Goal: Information Seeking & Learning: Learn about a topic

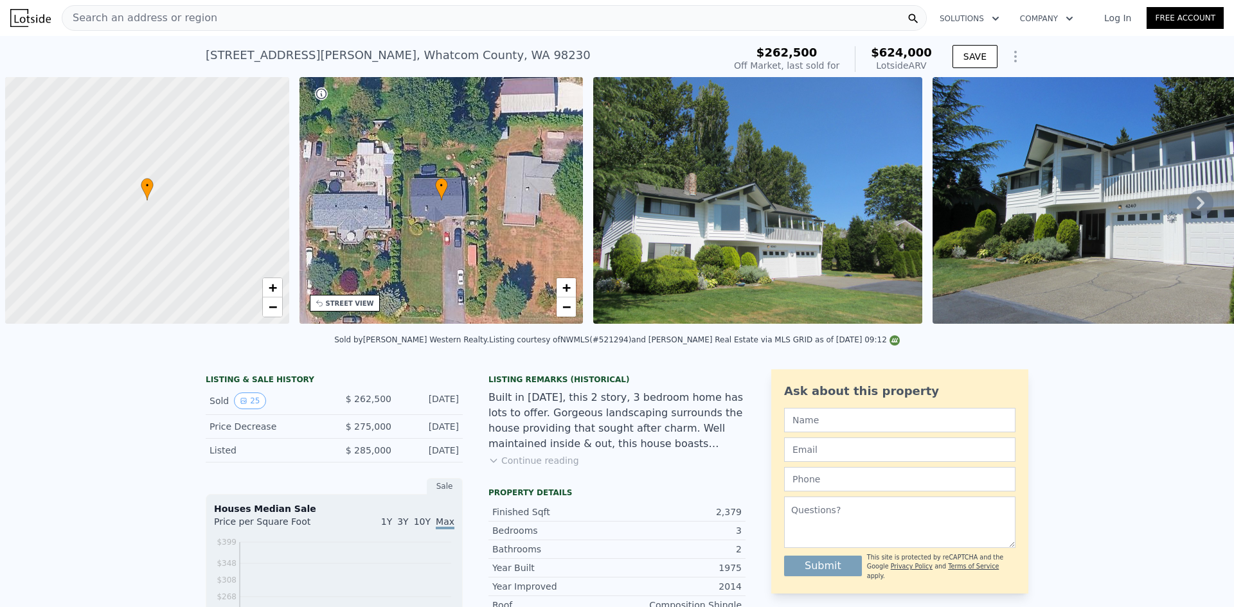
scroll to position [0, 5]
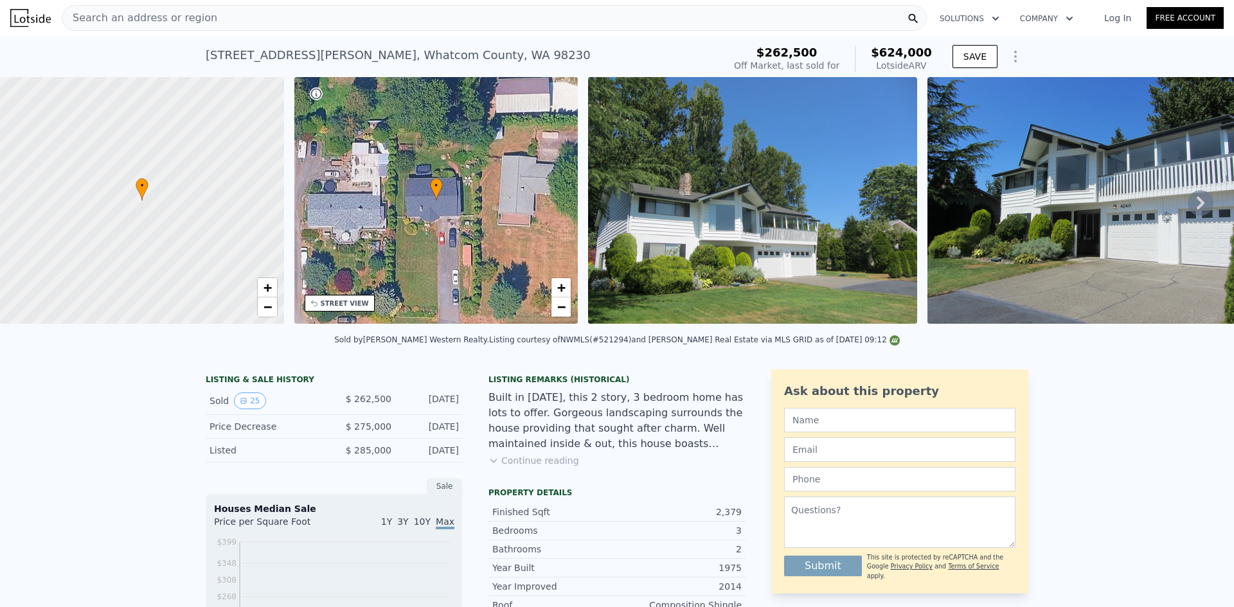
click at [303, 17] on div "Search an address or region" at bounding box center [494, 18] width 865 height 26
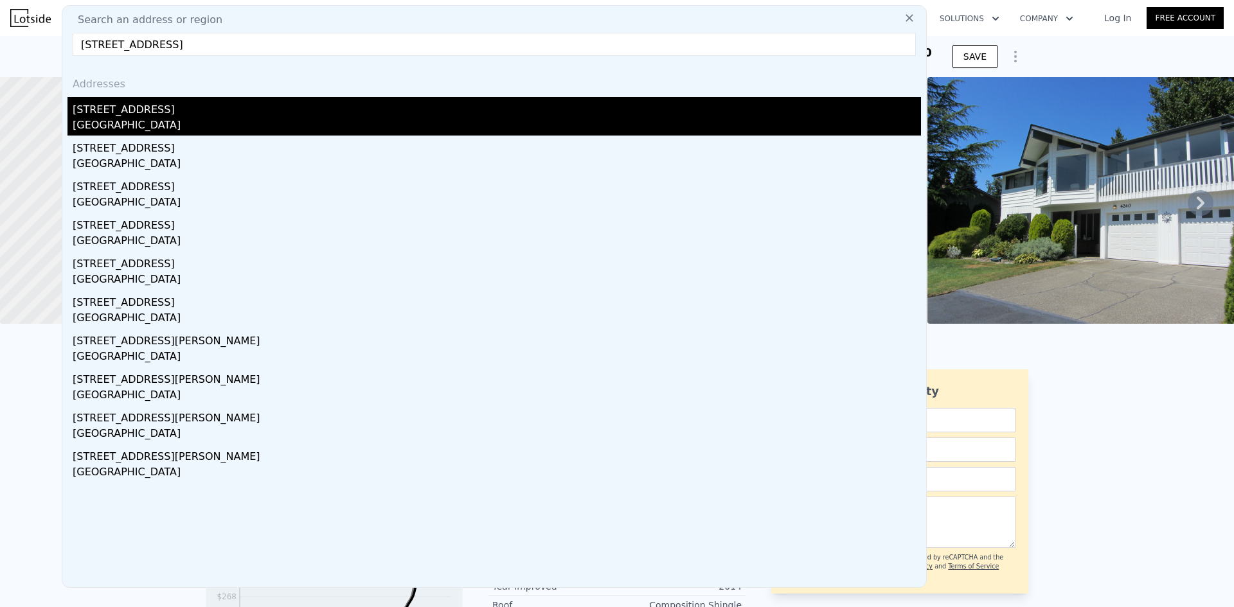
type input "[STREET_ADDRESS]"
click at [170, 123] on div "[GEOGRAPHIC_DATA]" at bounding box center [497, 127] width 848 height 18
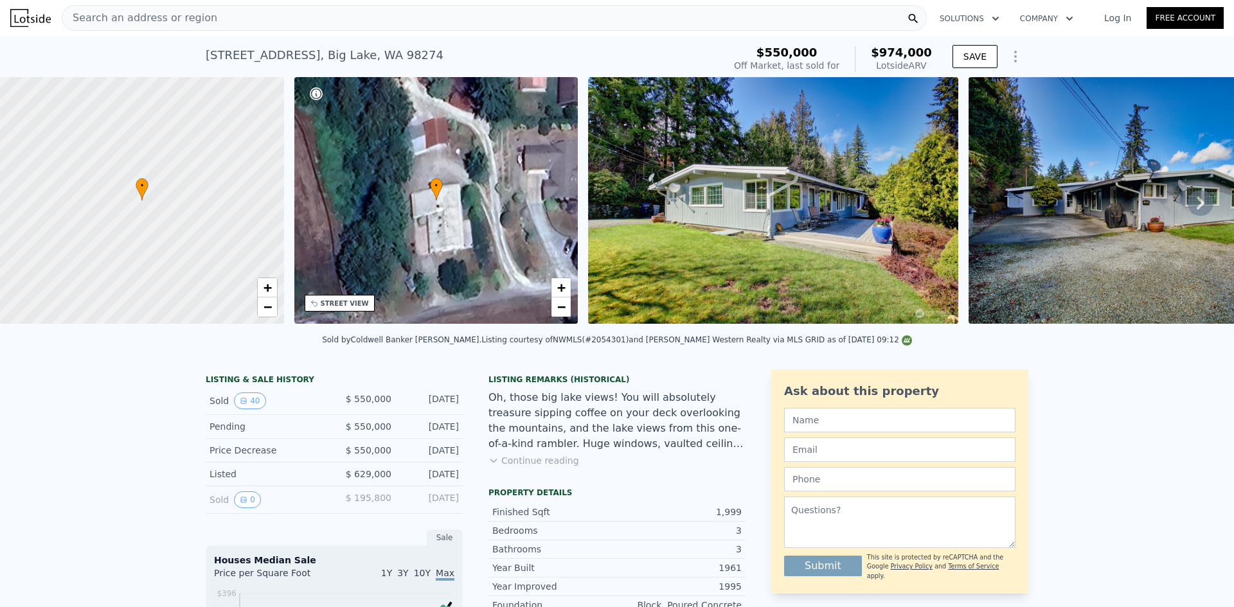
drag, startPoint x: 938, startPoint y: 66, endPoint x: 874, endPoint y: 52, distance: 65.8
click at [874, 52] on div "$550,000 Off Market, last sold for $974,000 Lotside ARV SAVE" at bounding box center [878, 59] width 299 height 36
copy div "$974,000 Lotside ARV"
click at [294, 28] on div "Search an address or region" at bounding box center [494, 18] width 865 height 26
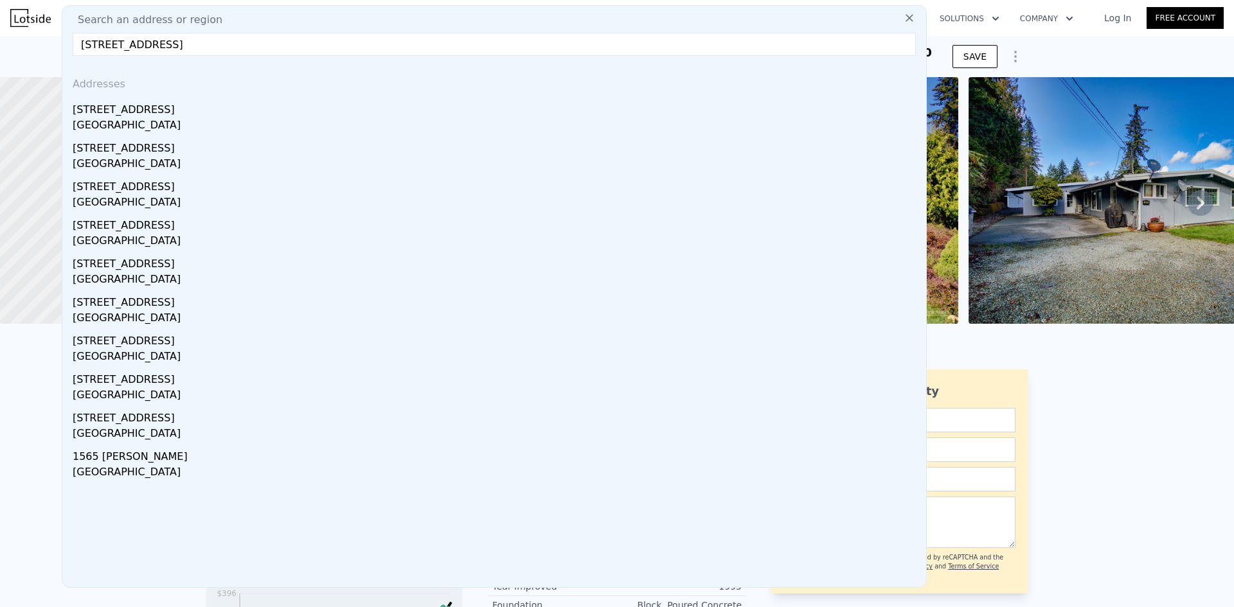
click at [152, 46] on input "[STREET_ADDRESS]" at bounding box center [494, 44] width 843 height 23
drag, startPoint x: 163, startPoint y: 41, endPoint x: 365, endPoint y: 44, distance: 201.8
click at [363, 44] on input "[STREET_ADDRESS]" at bounding box center [494, 44] width 843 height 23
type input "[STREET_ADDRESS]"
